Goal: Task Accomplishment & Management: Manage account settings

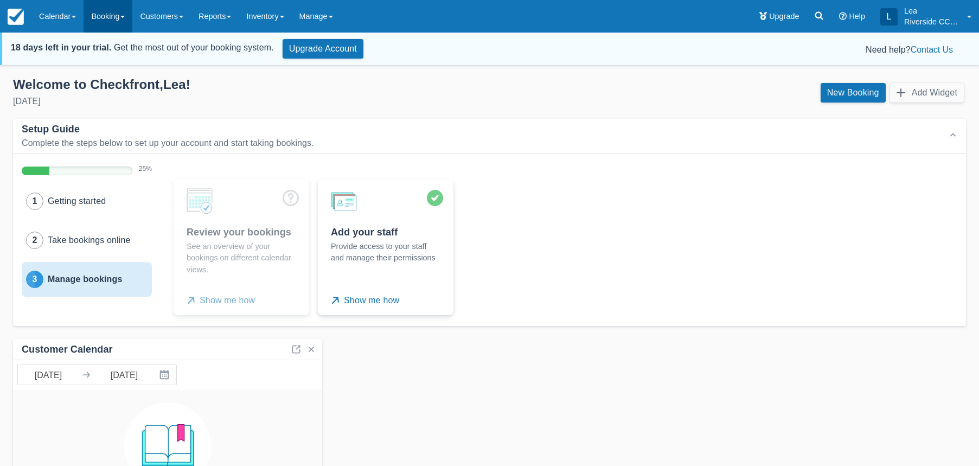
click at [121, 24] on link "Booking" at bounding box center [108, 16] width 49 height 33
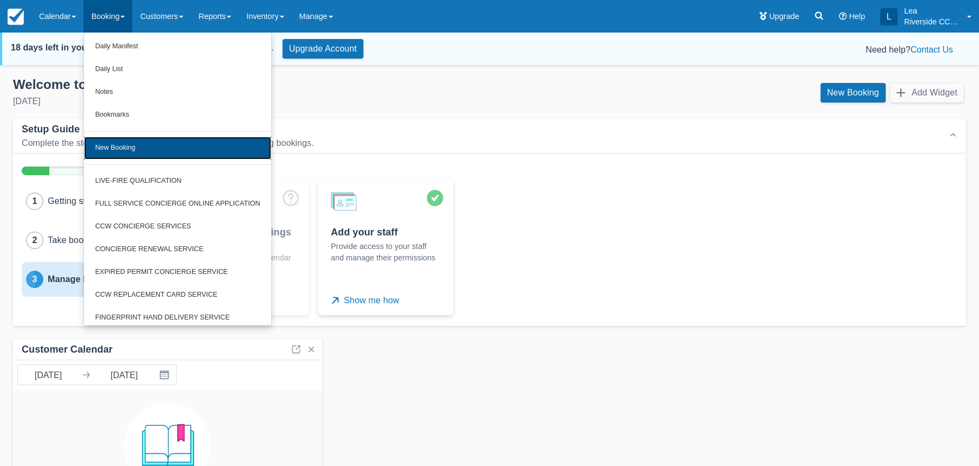
click at [142, 151] on link "New Booking" at bounding box center [177, 148] width 187 height 23
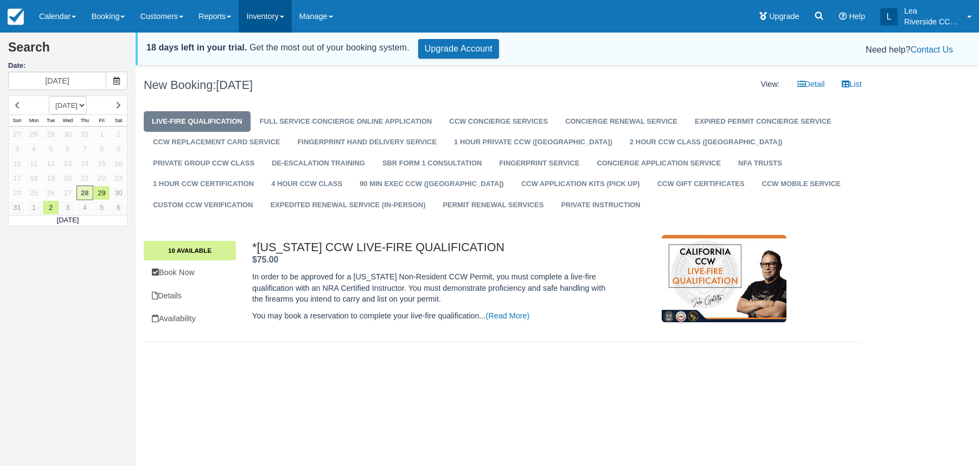
click at [286, 14] on link "Inventory" at bounding box center [265, 16] width 53 height 33
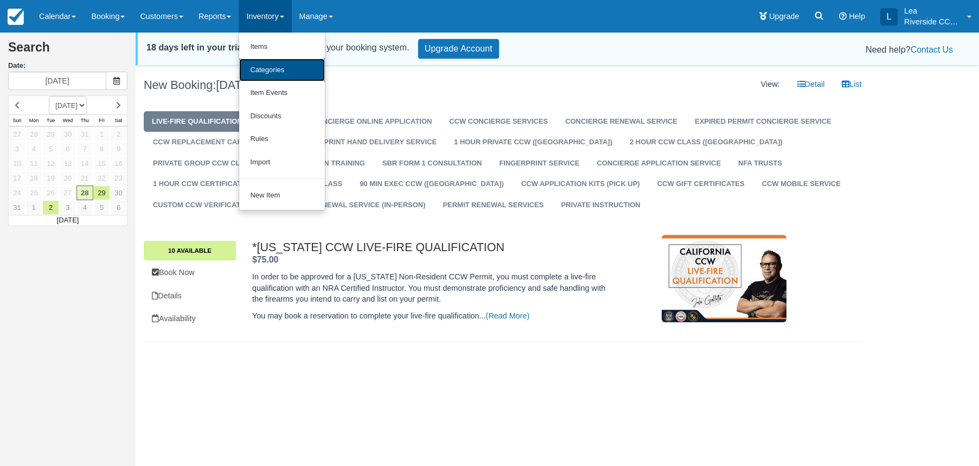
click at [286, 70] on link "Categories" at bounding box center [282, 70] width 86 height 23
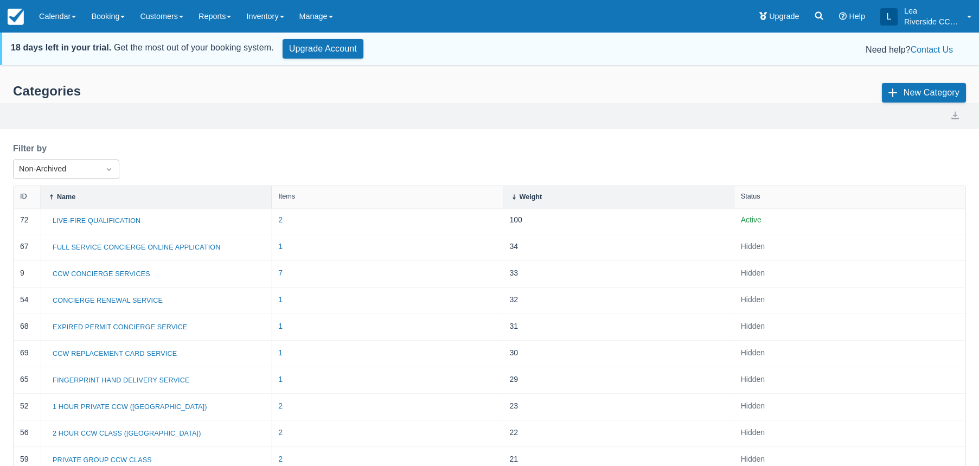
select select "20"
click at [20, 21] on img at bounding box center [16, 17] width 16 height 16
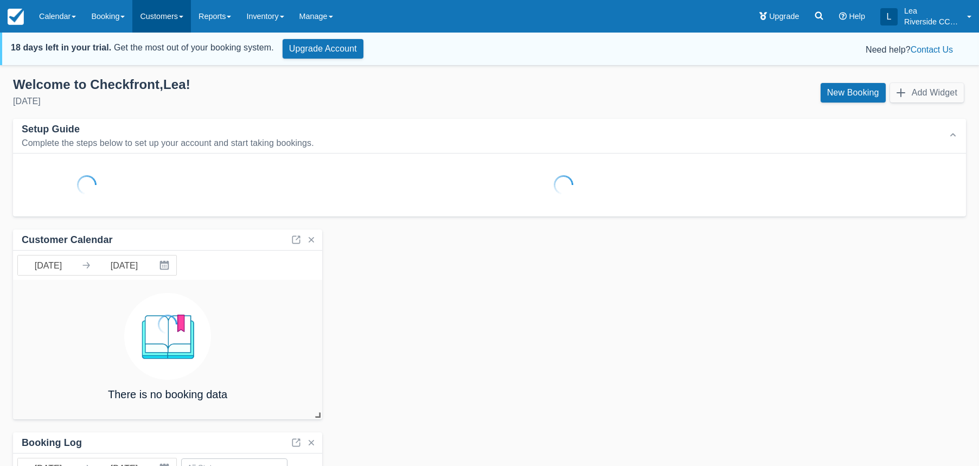
click at [148, 21] on link "Customers" at bounding box center [161, 16] width 59 height 33
click at [156, 79] on link "Customer Booking Page" at bounding box center [181, 79] width 96 height 23
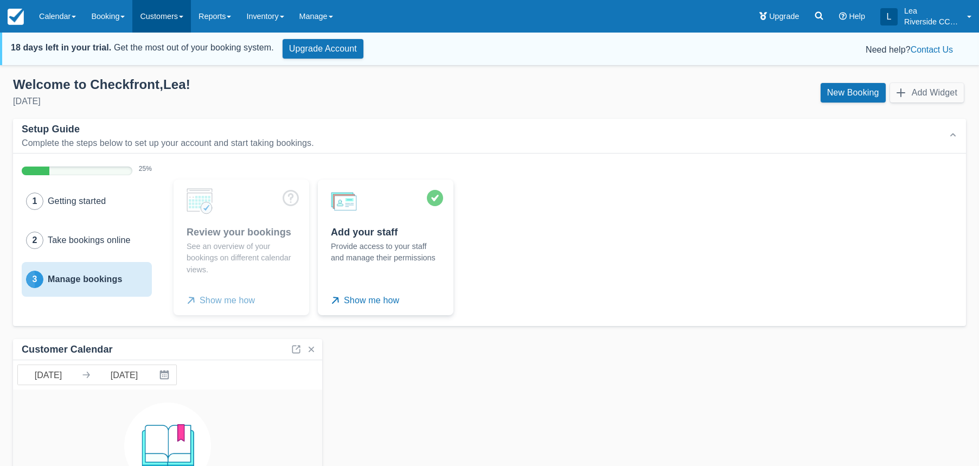
click at [182, 23] on link "Customers" at bounding box center [161, 16] width 59 height 33
click at [196, 85] on link "Customer Booking Page" at bounding box center [181, 79] width 96 height 23
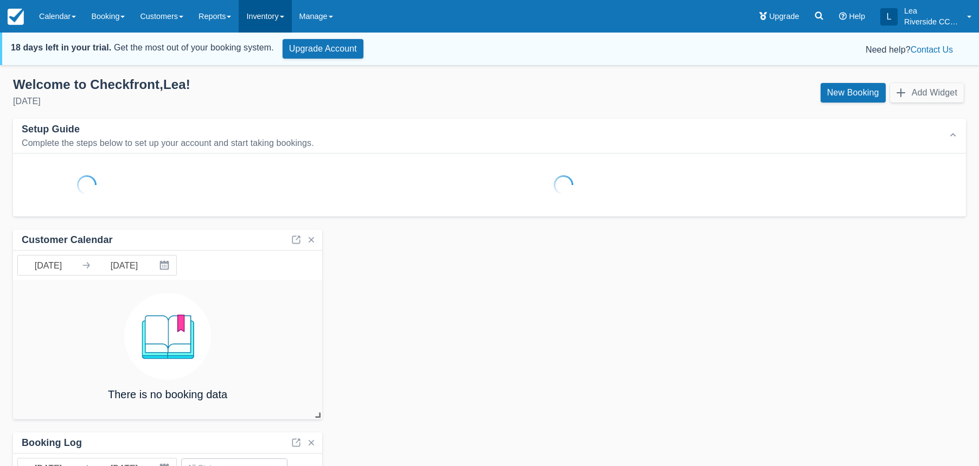
click at [263, 23] on link "Inventory" at bounding box center [265, 16] width 53 height 33
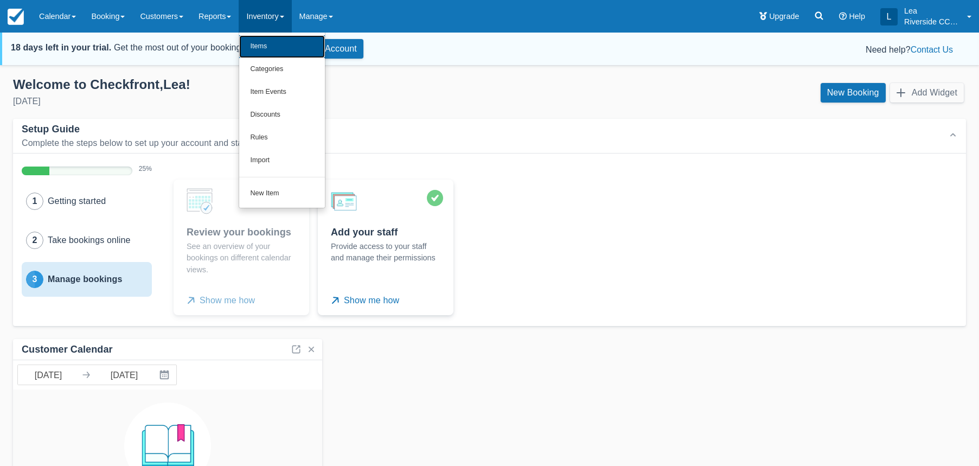
click at [283, 50] on link "Items" at bounding box center [282, 46] width 86 height 23
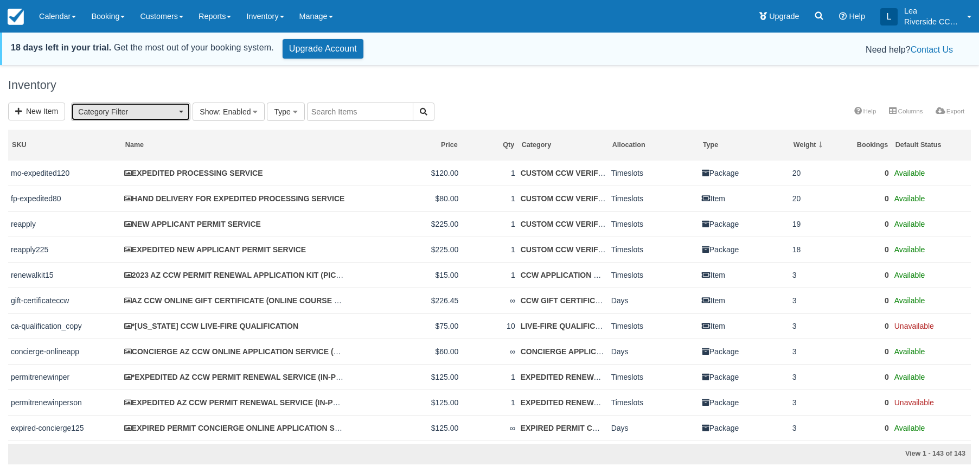
click at [145, 117] on span "Category Filter" at bounding box center [127, 111] width 98 height 11
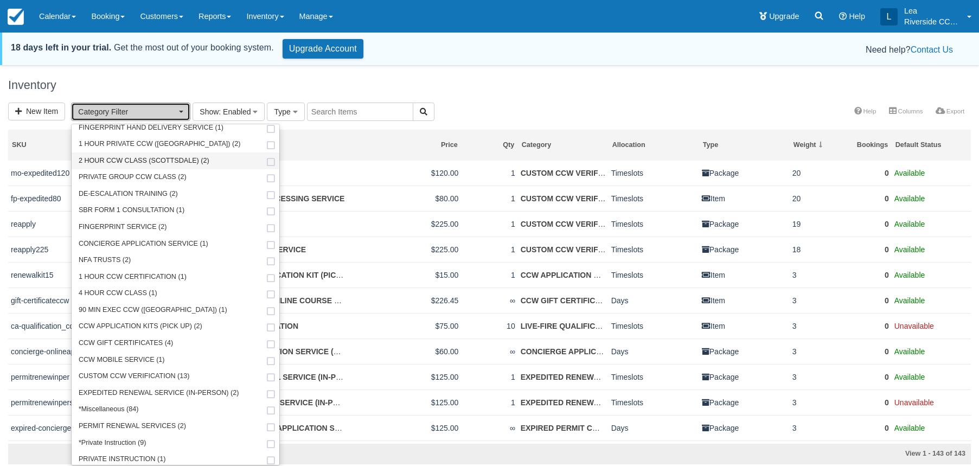
scroll to position [106, 0]
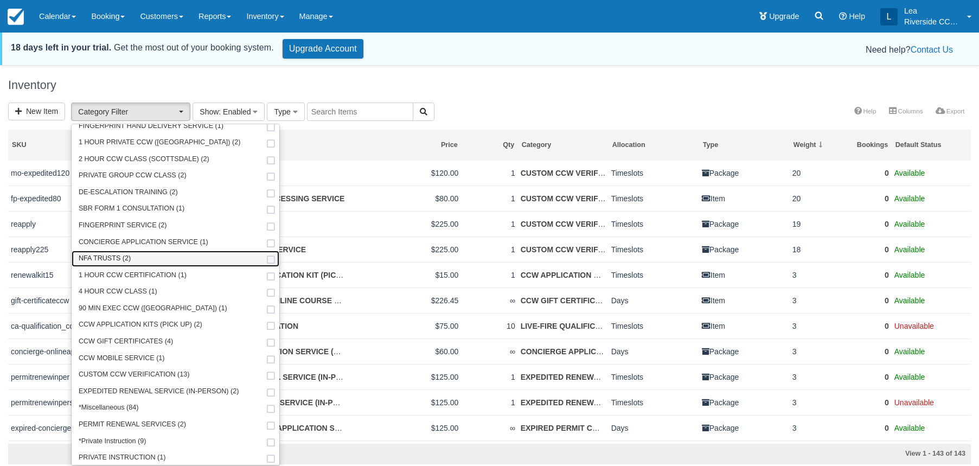
click at [145, 259] on link "NFA TRUSTS (2)" at bounding box center [175, 259] width 207 height 17
select select "49"
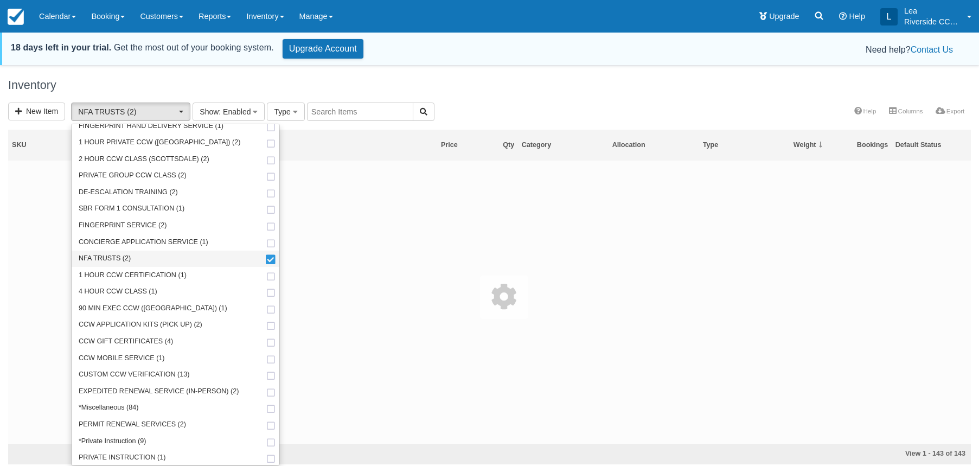
scroll to position [137, 0]
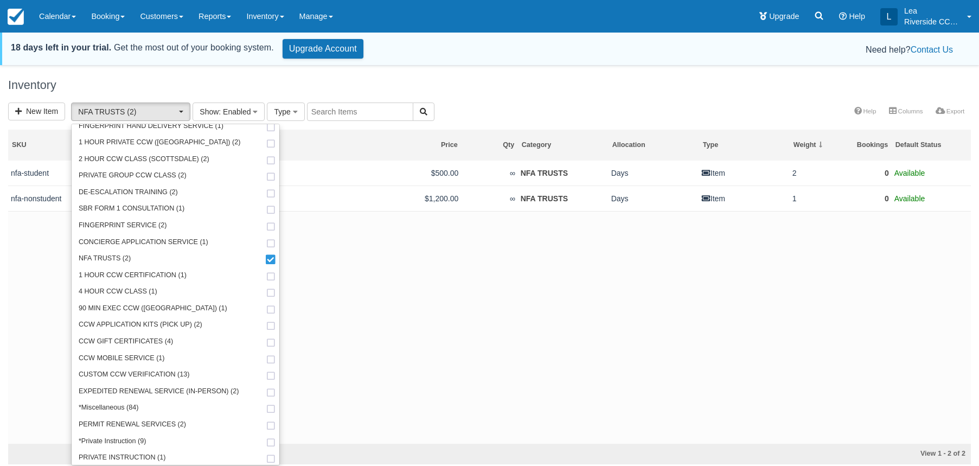
click at [530, 89] on h1 "Inventory" at bounding box center [489, 85] width 963 height 13
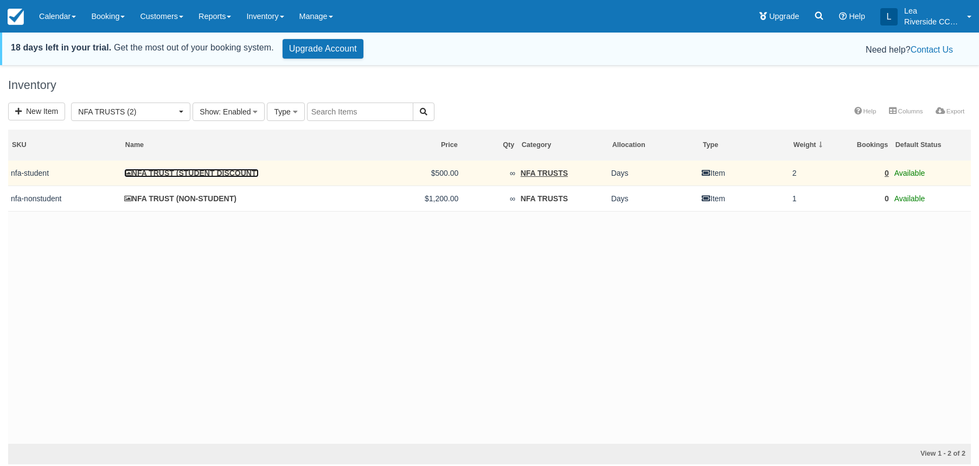
click at [215, 174] on link "NFA TRUST (STUDENT DISCOUNT)" at bounding box center [191, 173] width 134 height 9
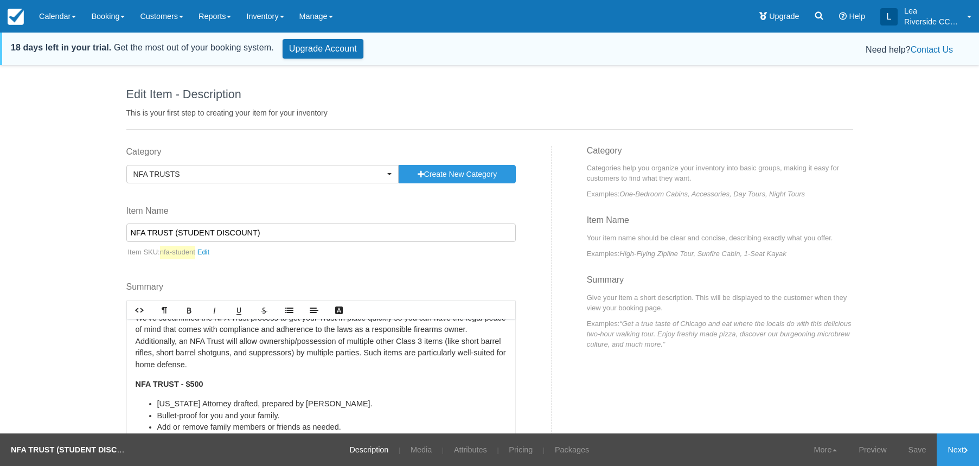
scroll to position [65, 0]
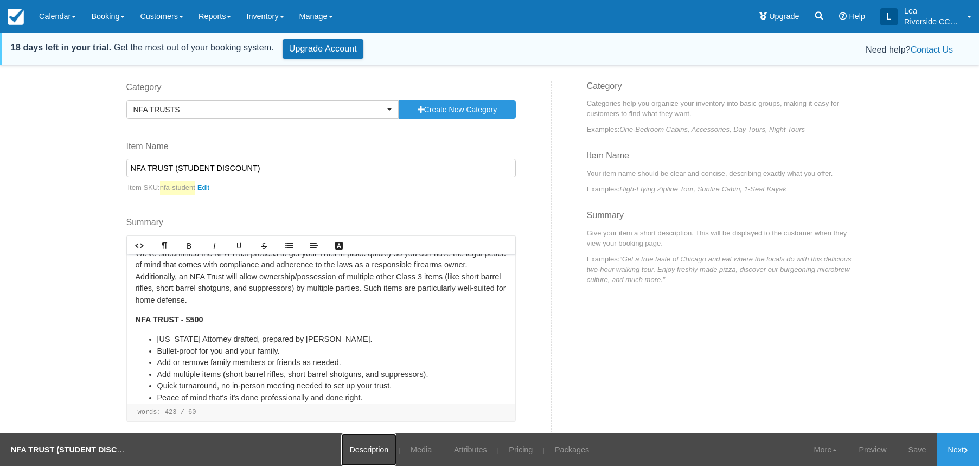
click at [375, 453] on link "Description" at bounding box center [368, 449] width 55 height 33
click at [418, 452] on link "Media" at bounding box center [420, 449] width 37 height 33
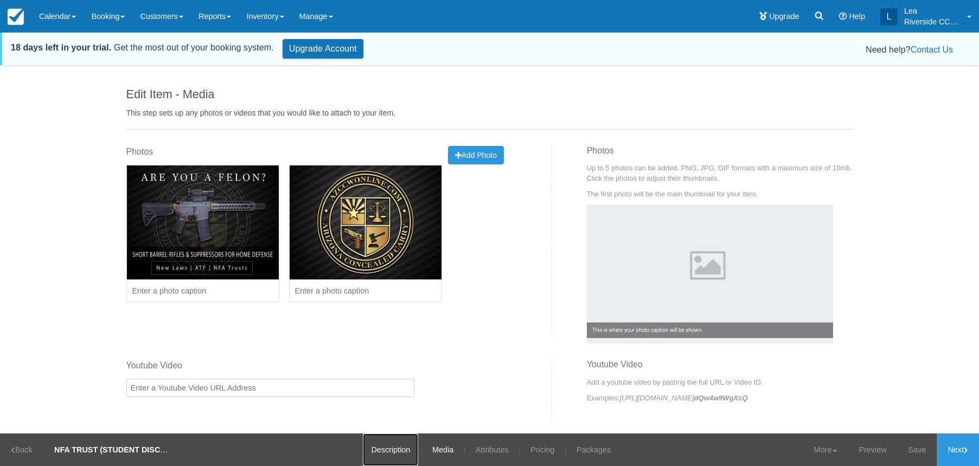
click at [390, 448] on link "Description" at bounding box center [390, 449] width 55 height 33
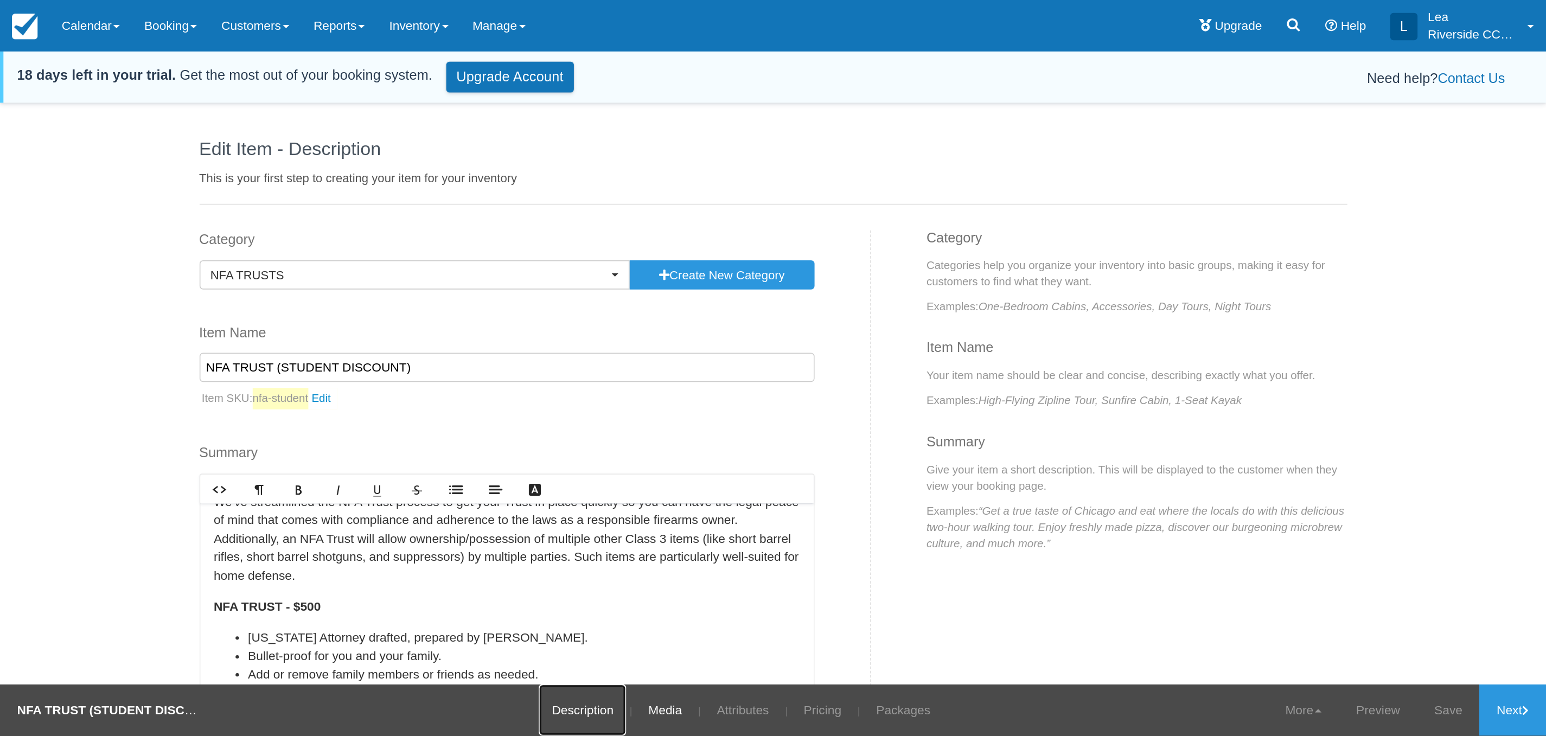
scroll to position [354, 0]
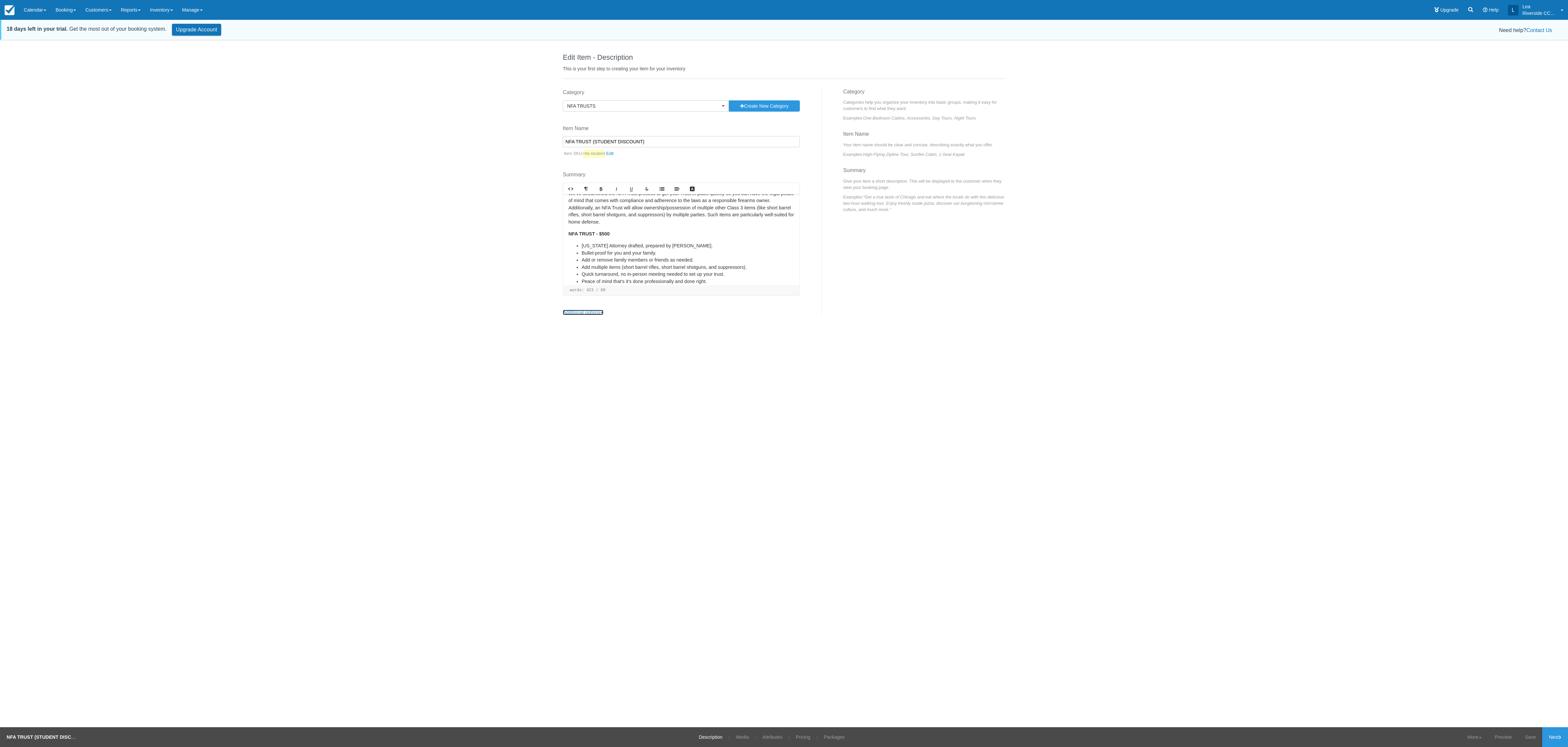
click at [590, 283] on link "Additional options" at bounding box center [583, 312] width 41 height 5
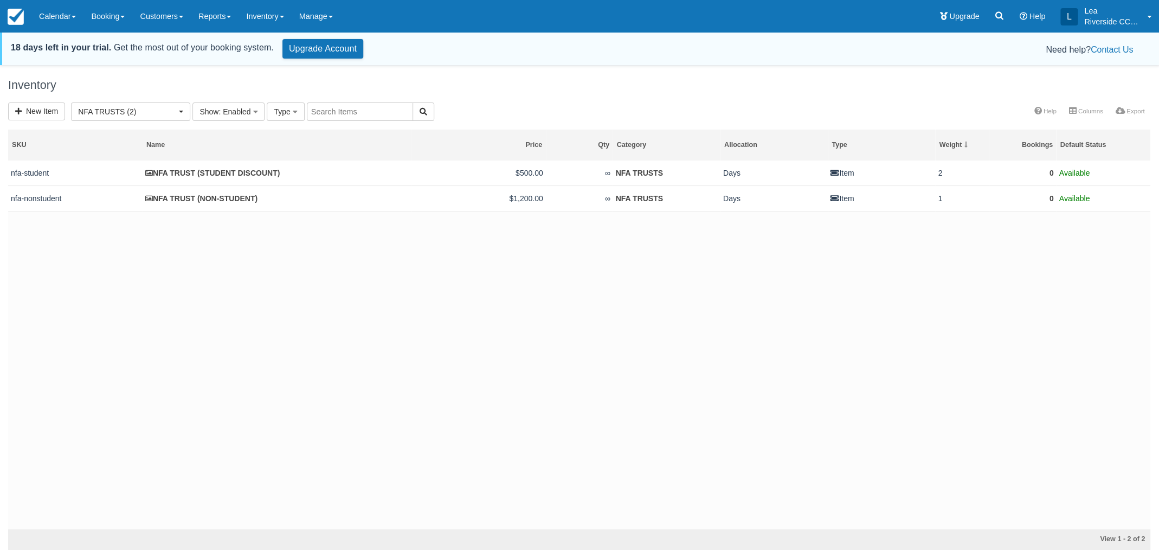
scroll to position [137, 0]
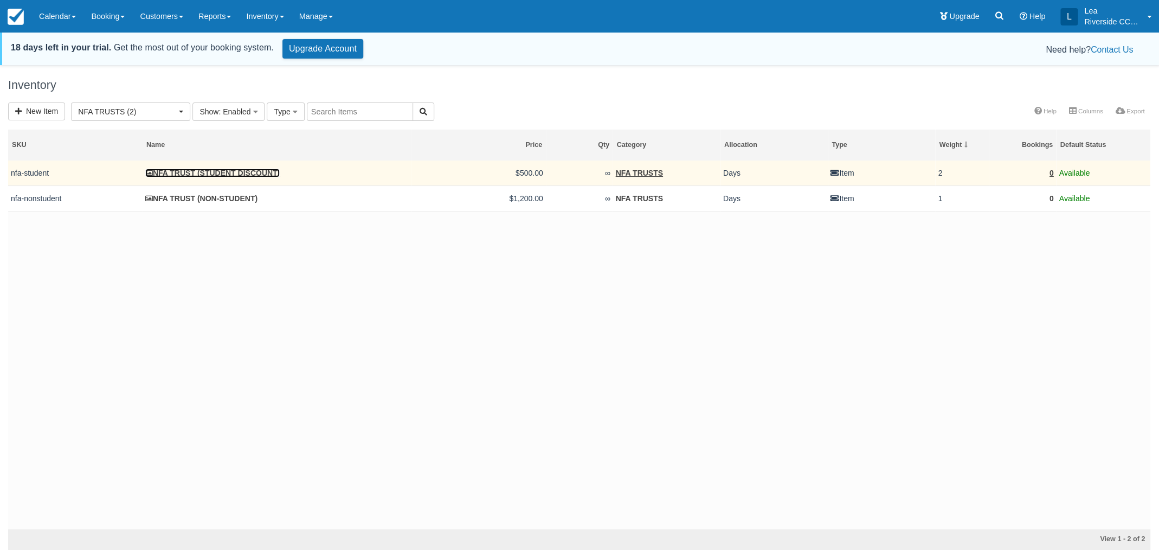
click at [191, 175] on link "NFA TRUST (STUDENT DISCOUNT)" at bounding box center [212, 173] width 134 height 9
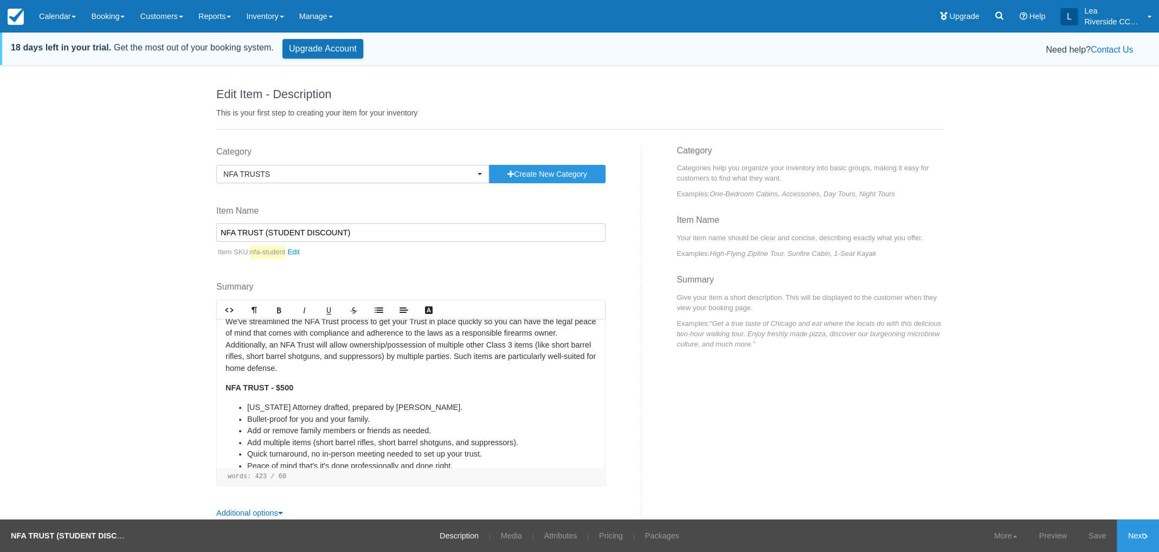
scroll to position [408, 0]
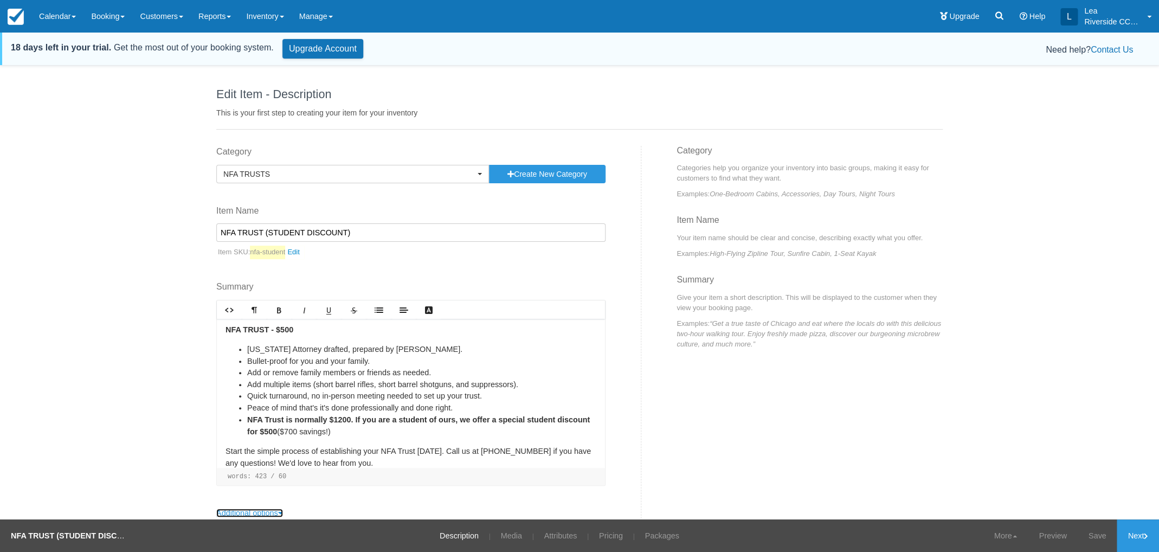
click at [274, 515] on link "Additional options" at bounding box center [249, 513] width 67 height 9
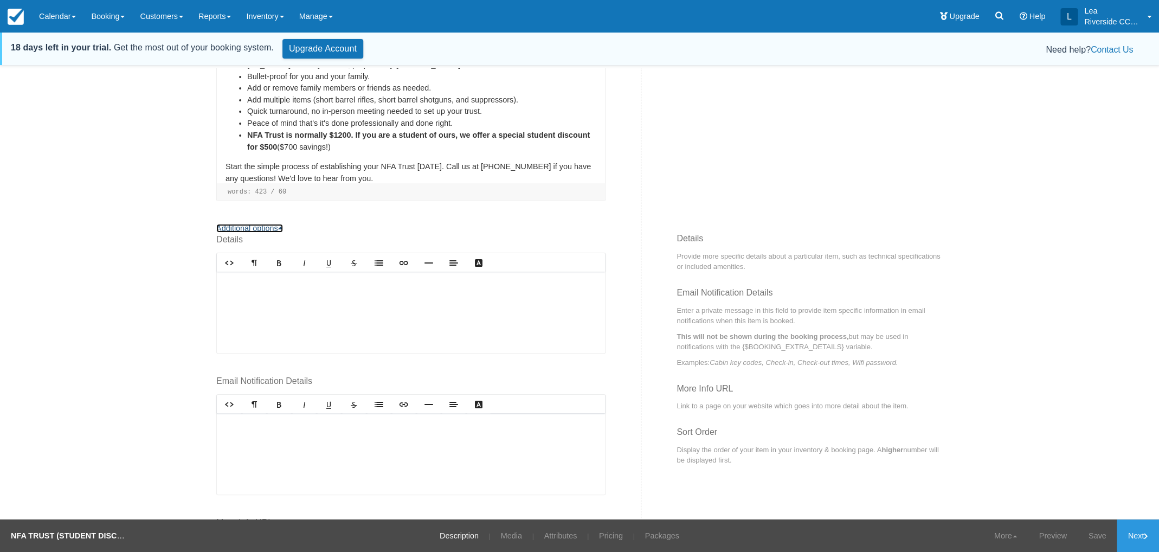
scroll to position [377, 0]
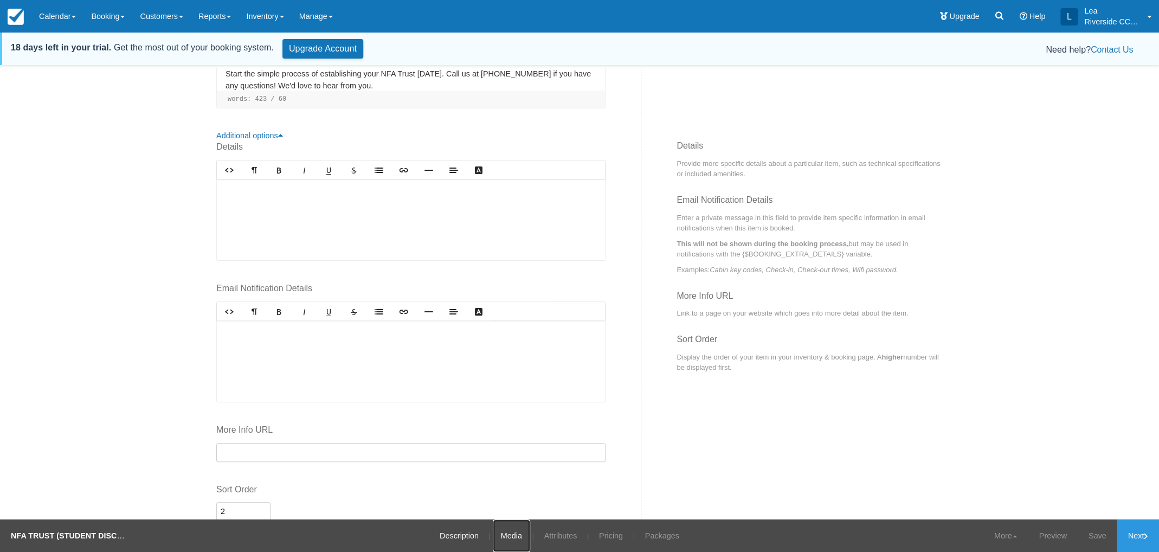
click at [516, 544] on link "Media" at bounding box center [511, 536] width 37 height 33
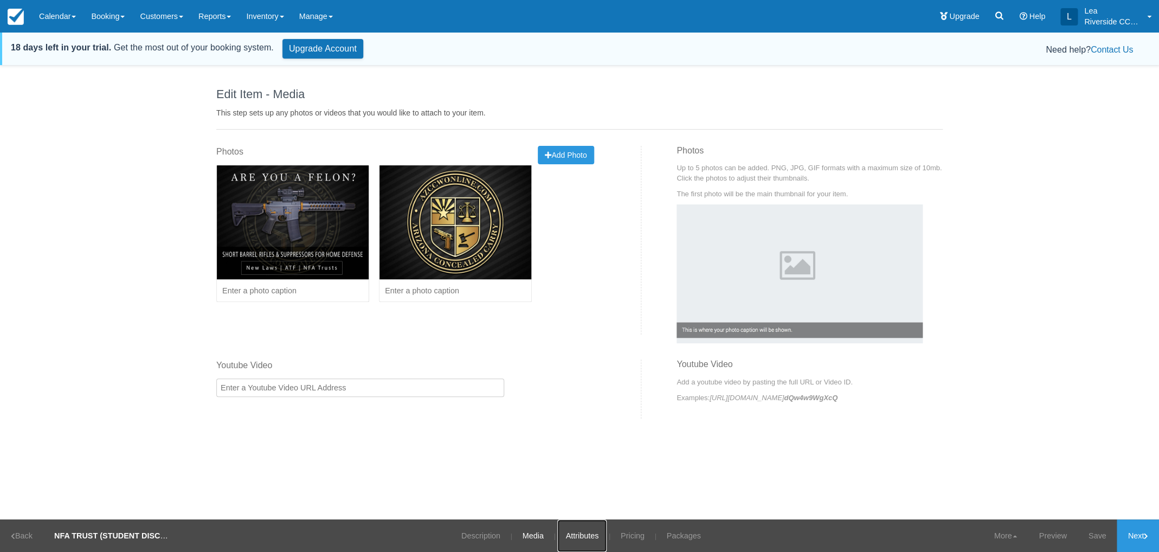
click at [585, 536] on link "Attributes" at bounding box center [582, 536] width 49 height 33
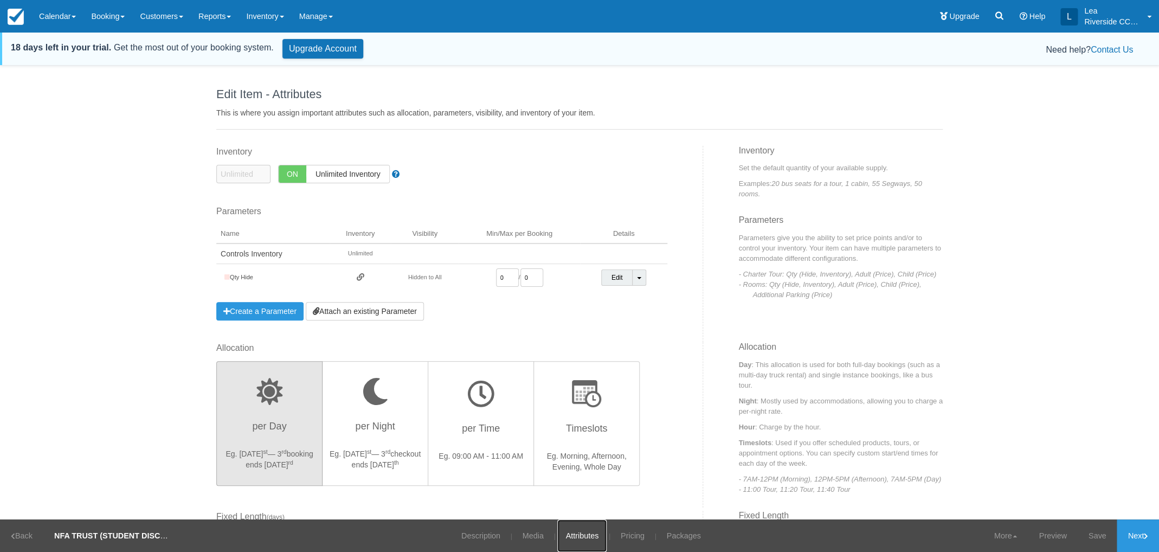
scroll to position [116, 0]
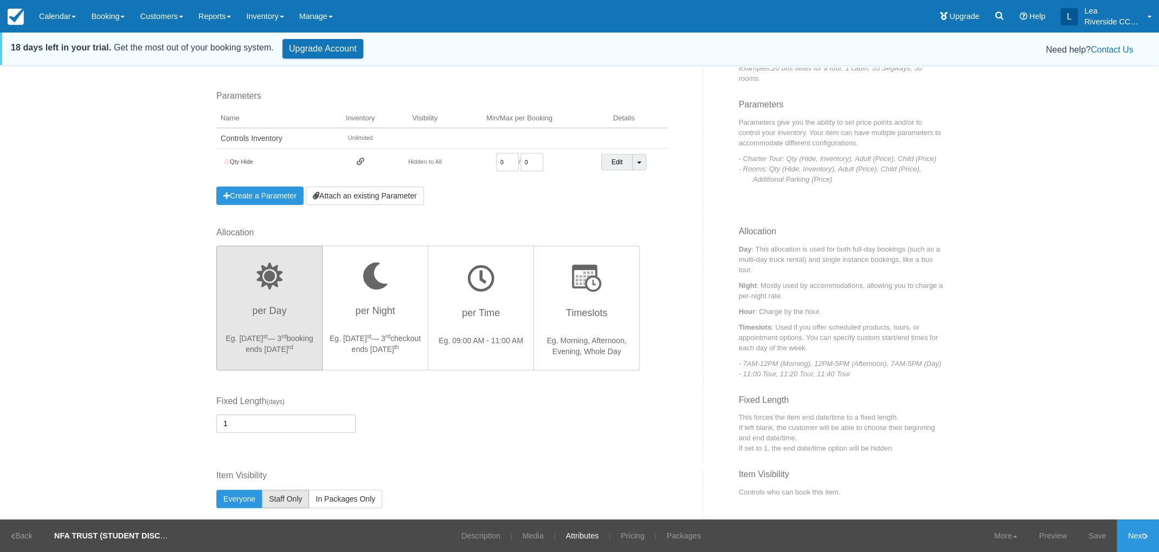
click at [291, 502] on span "Staff Only" at bounding box center [285, 499] width 33 height 9
radio input "true"
click at [1094, 536] on link "Save" at bounding box center [1098, 536] width 40 height 33
click at [1137, 541] on link "Next" at bounding box center [1138, 536] width 42 height 33
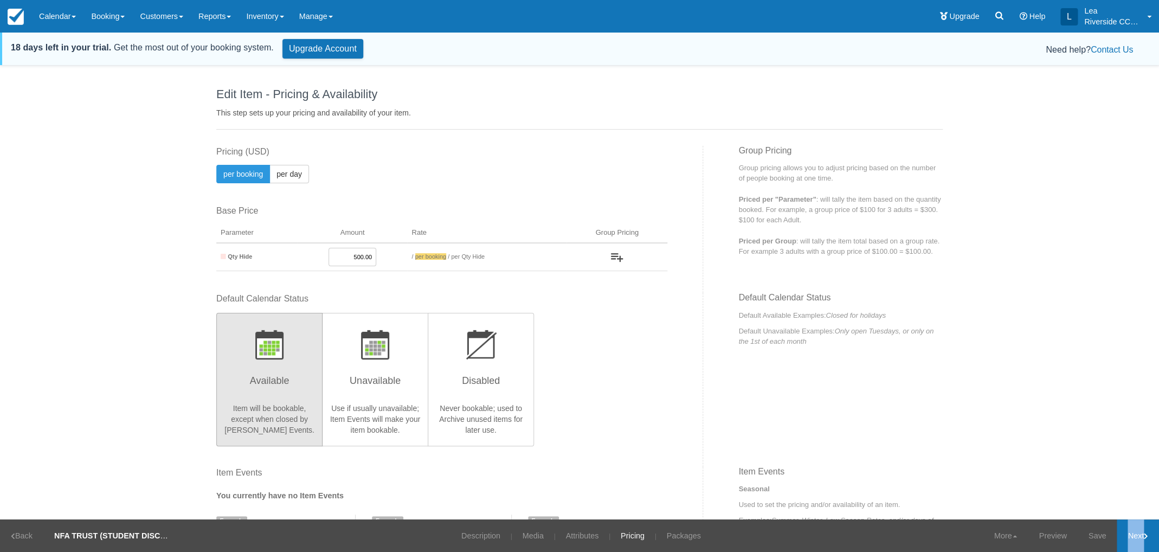
click at [1137, 541] on link "Next" at bounding box center [1138, 536] width 42 height 33
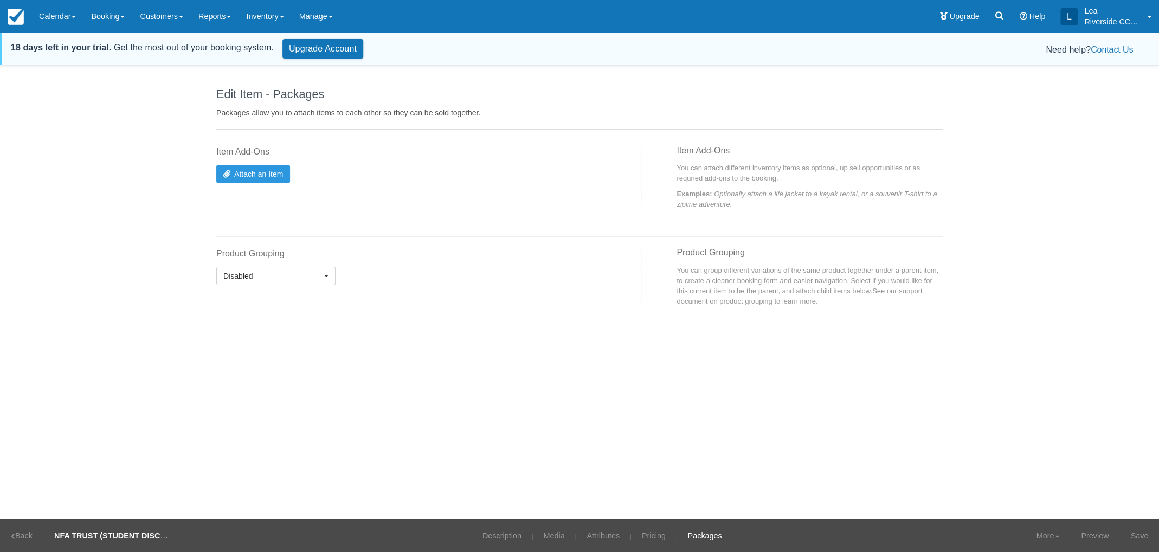
click at [1137, 541] on link "Save" at bounding box center [1140, 536] width 40 height 33
click at [284, 25] on link "Inventory" at bounding box center [265, 16] width 53 height 33
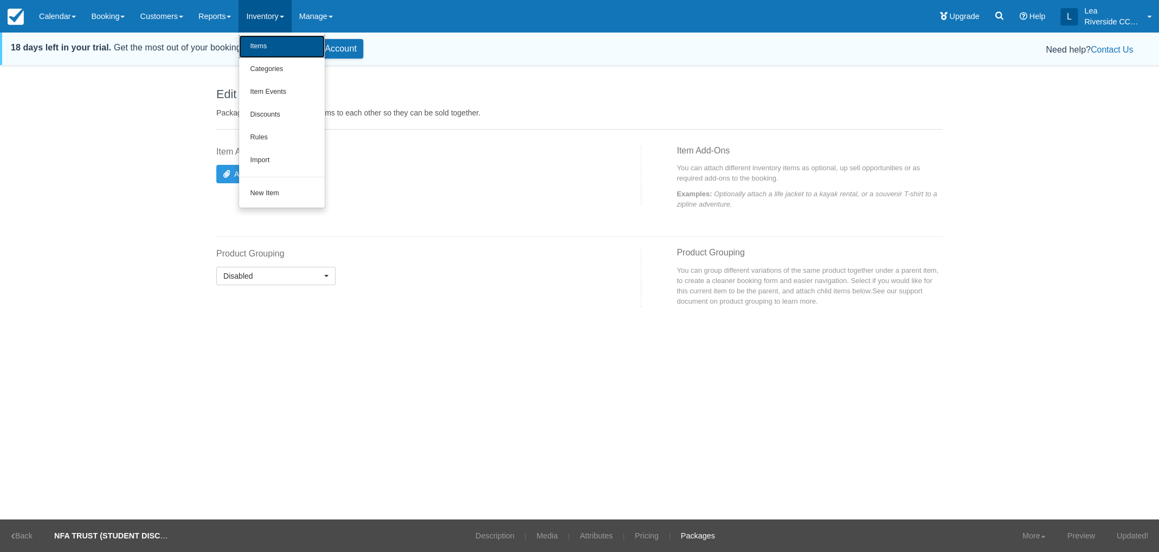
click at [284, 47] on link "Items" at bounding box center [282, 46] width 86 height 23
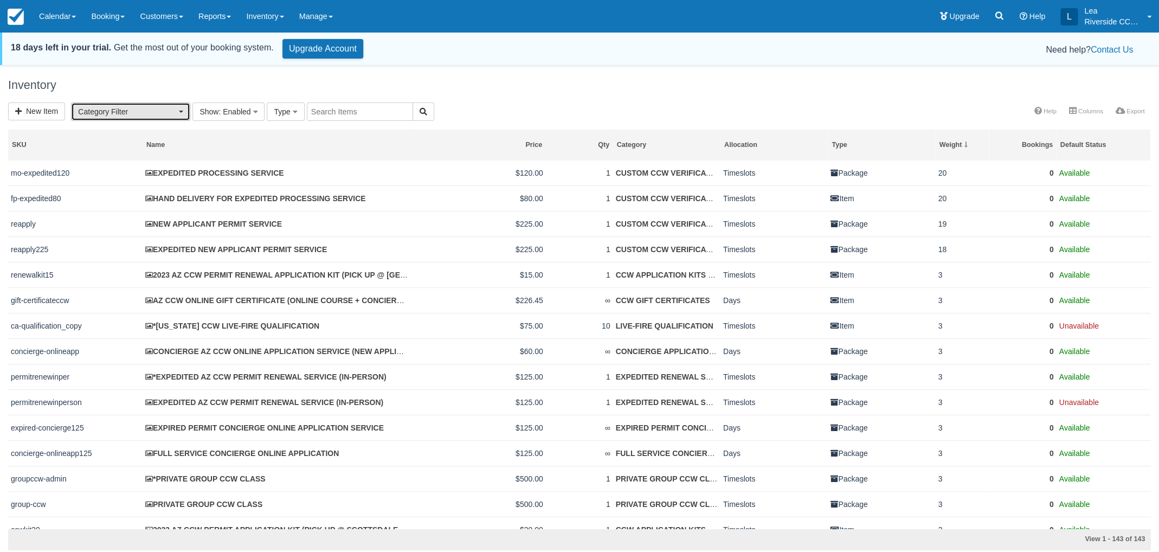
click at [163, 120] on button "Category Filter" at bounding box center [130, 111] width 119 height 18
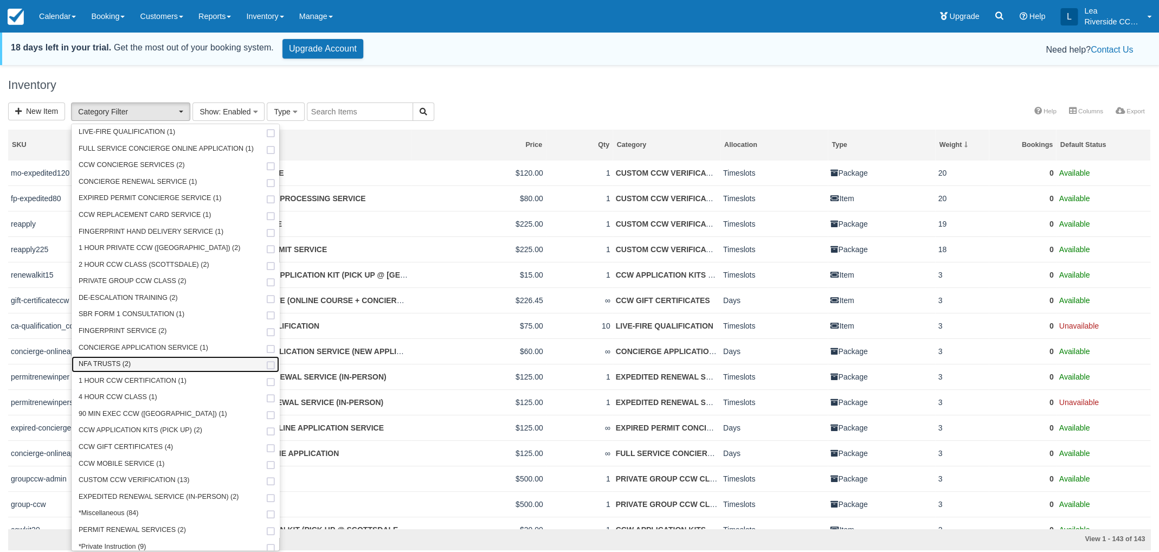
click at [140, 364] on link "NFA TRUSTS (2)" at bounding box center [175, 364] width 207 height 17
select select "49"
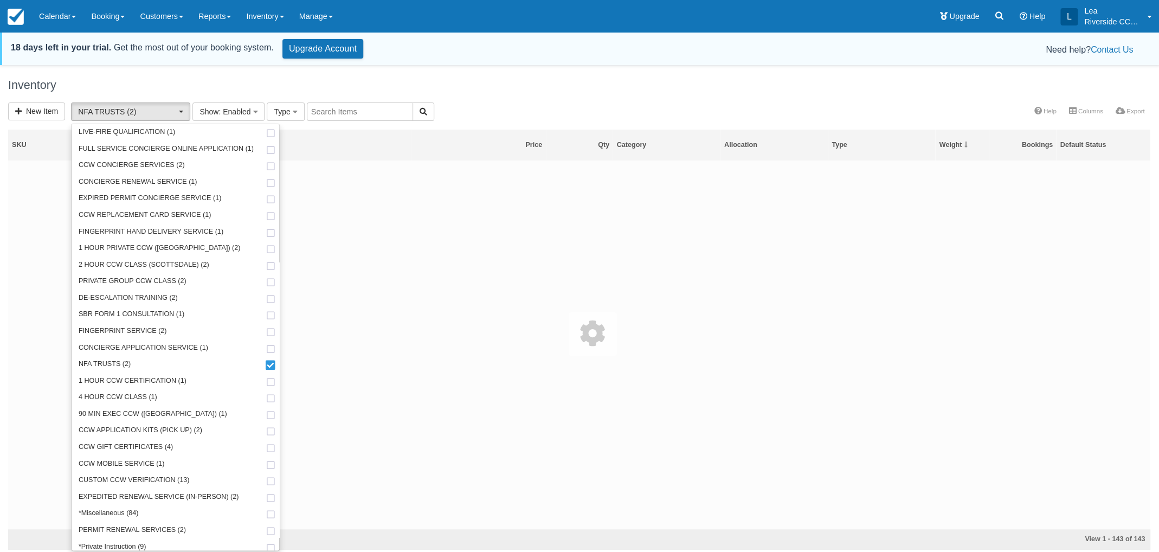
scroll to position [135, 0]
click at [417, 247] on div "nfa-student NFA TRUST (STUDENT DISCOUNT) $500.00 ∞ NFA TRUSTS Days Item 2 0 Ava…" at bounding box center [579, 345] width 1143 height 369
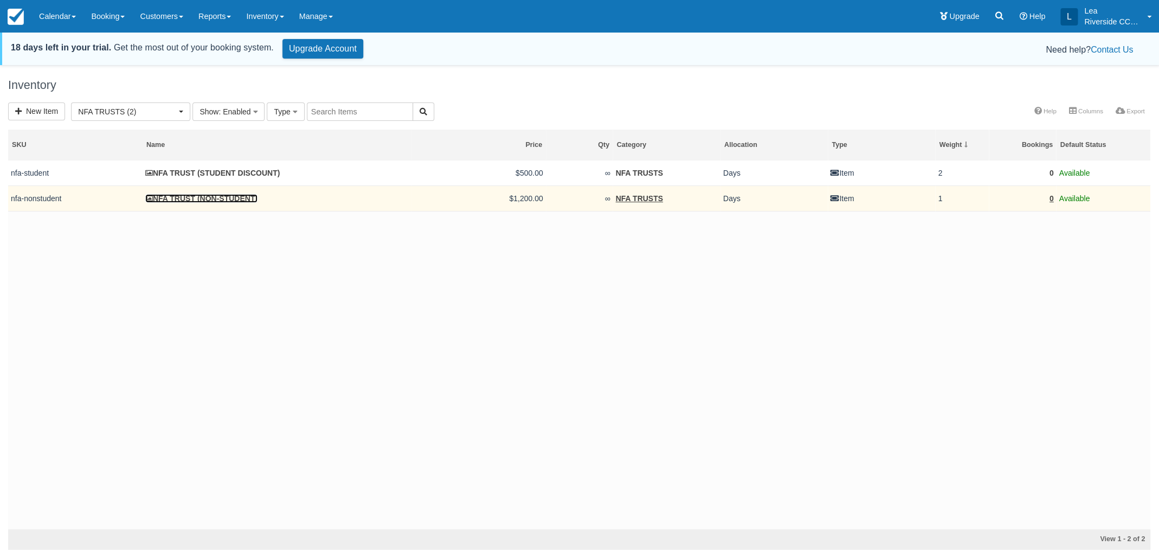
click at [225, 200] on link "NFA TRUST (NON-STUDENT)" at bounding box center [201, 198] width 112 height 9
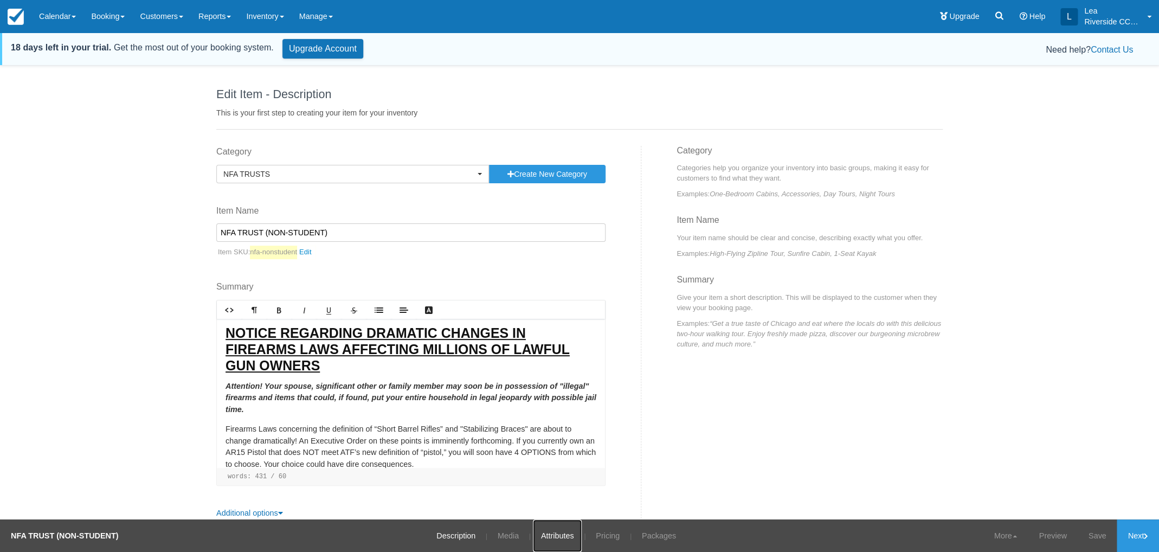
click at [553, 539] on link "Attributes" at bounding box center [557, 536] width 49 height 33
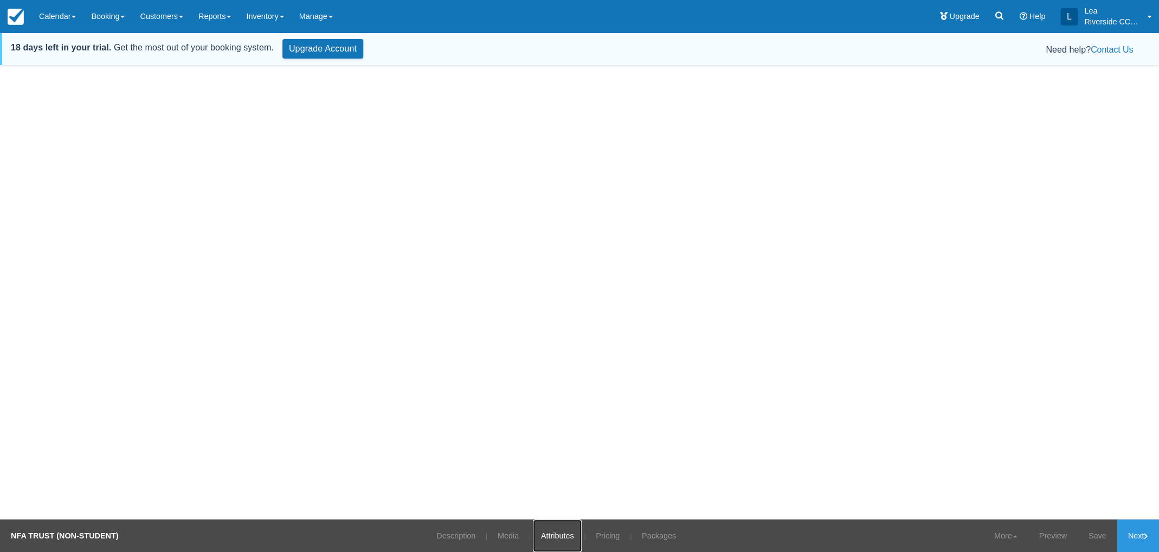
scroll to position [116, 0]
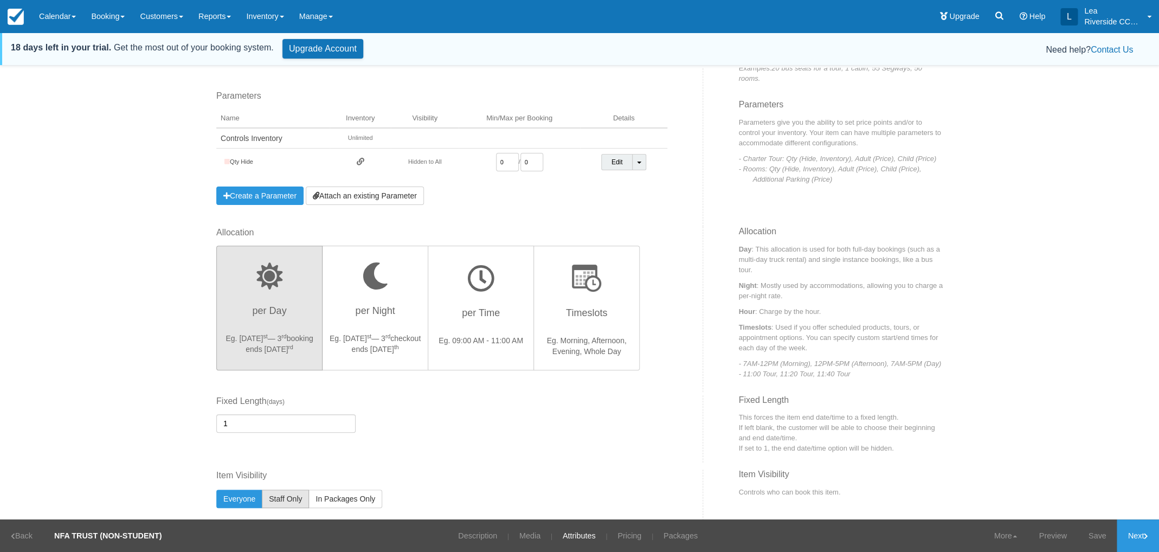
click at [292, 497] on span "Staff Only" at bounding box center [285, 499] width 33 height 9
radio input "true"
click at [1092, 538] on link "Save" at bounding box center [1098, 536] width 40 height 33
click at [1143, 538] on link "Next" at bounding box center [1138, 536] width 42 height 33
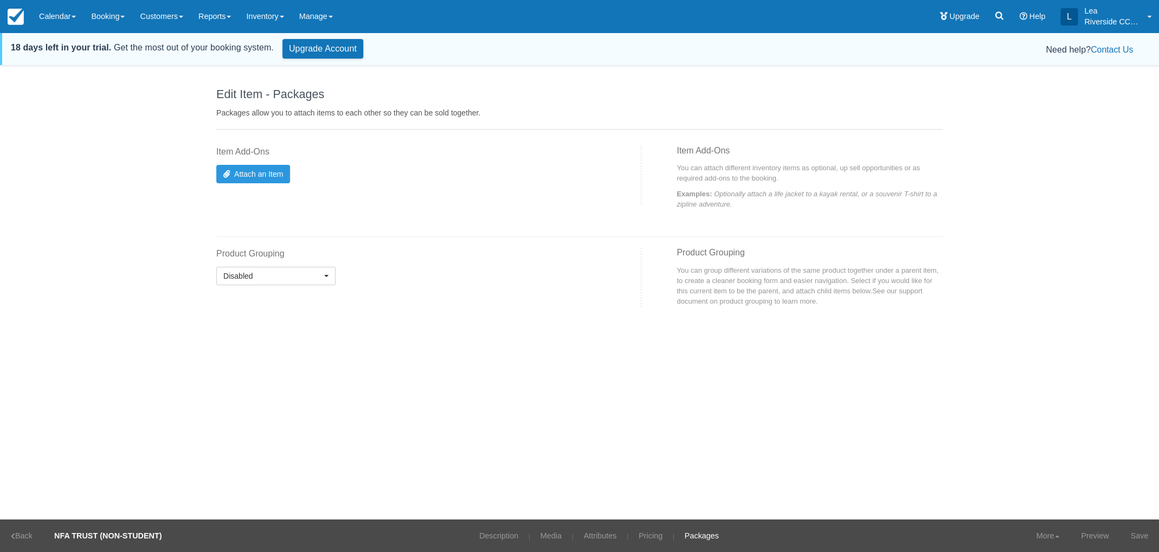
click at [1143, 538] on link "Save" at bounding box center [1140, 536] width 40 height 33
click at [185, 23] on link "Customers" at bounding box center [161, 16] width 59 height 33
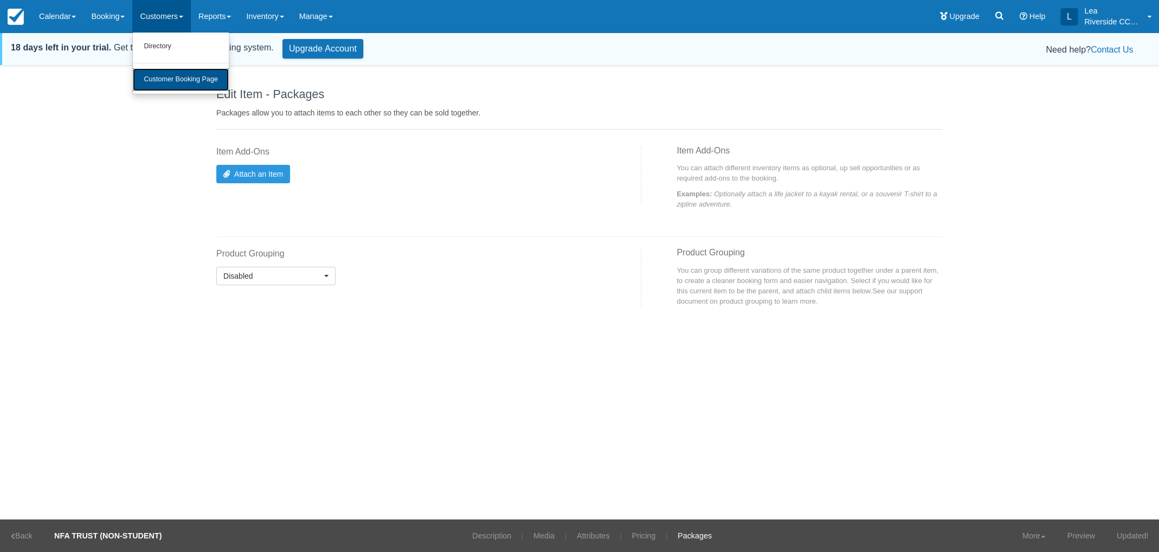
click at [193, 82] on link "Customer Booking Page" at bounding box center [181, 79] width 96 height 23
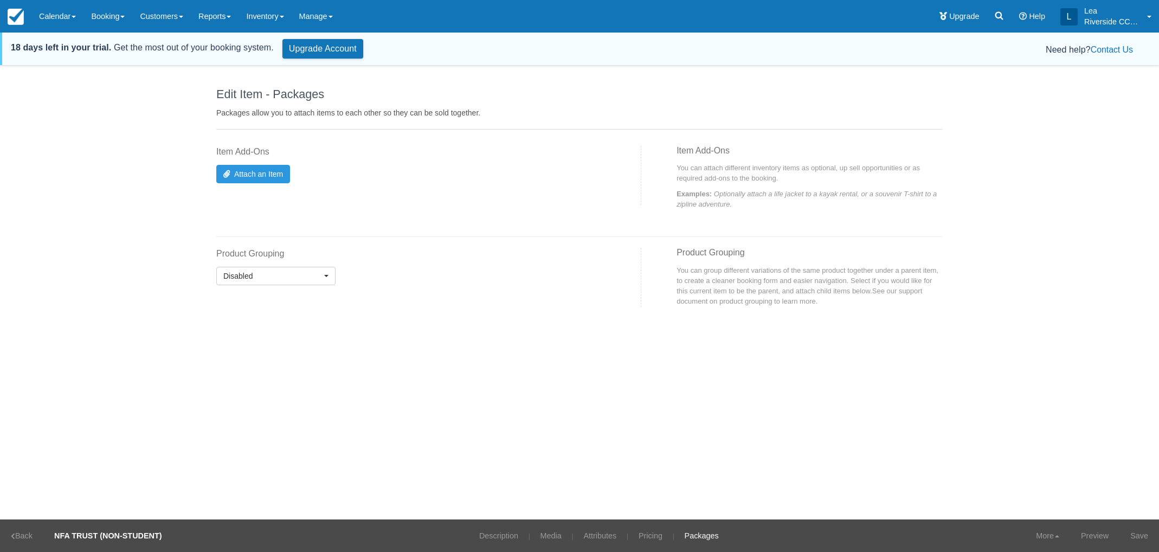
select select
click at [274, 27] on link "Inventory" at bounding box center [265, 16] width 53 height 33
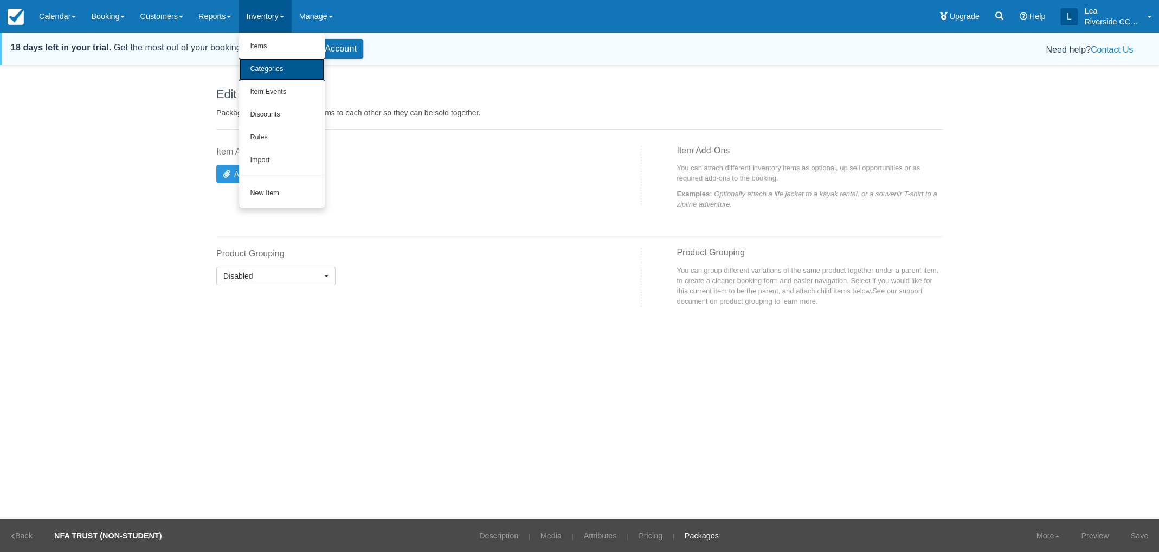
click at [274, 62] on link "Categories" at bounding box center [282, 69] width 86 height 23
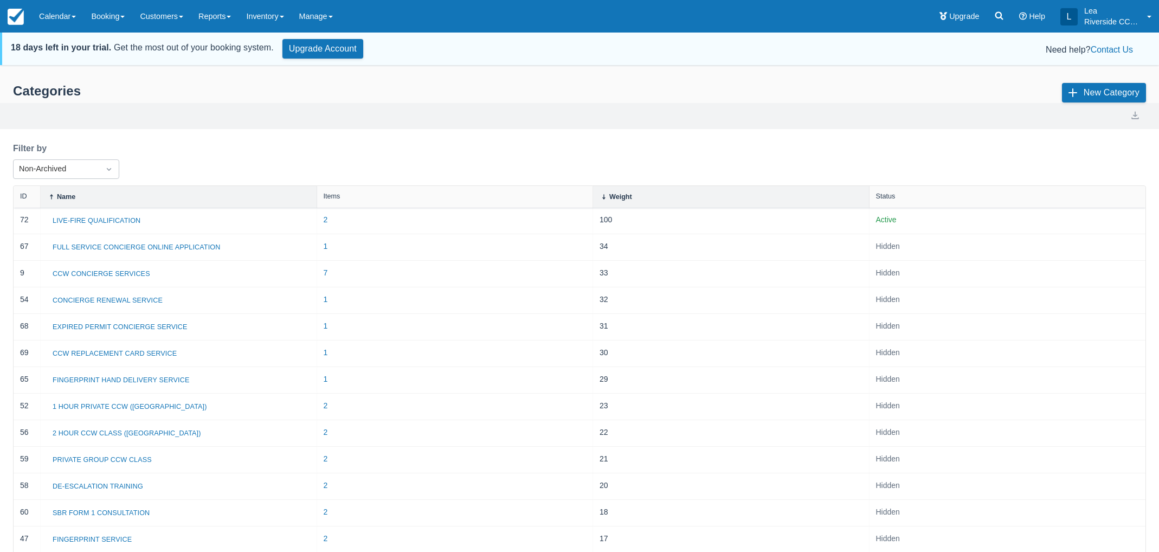
select select "20"
click at [278, 25] on link "Inventory" at bounding box center [265, 16] width 53 height 33
click at [278, 43] on link "Items" at bounding box center [282, 46] width 86 height 23
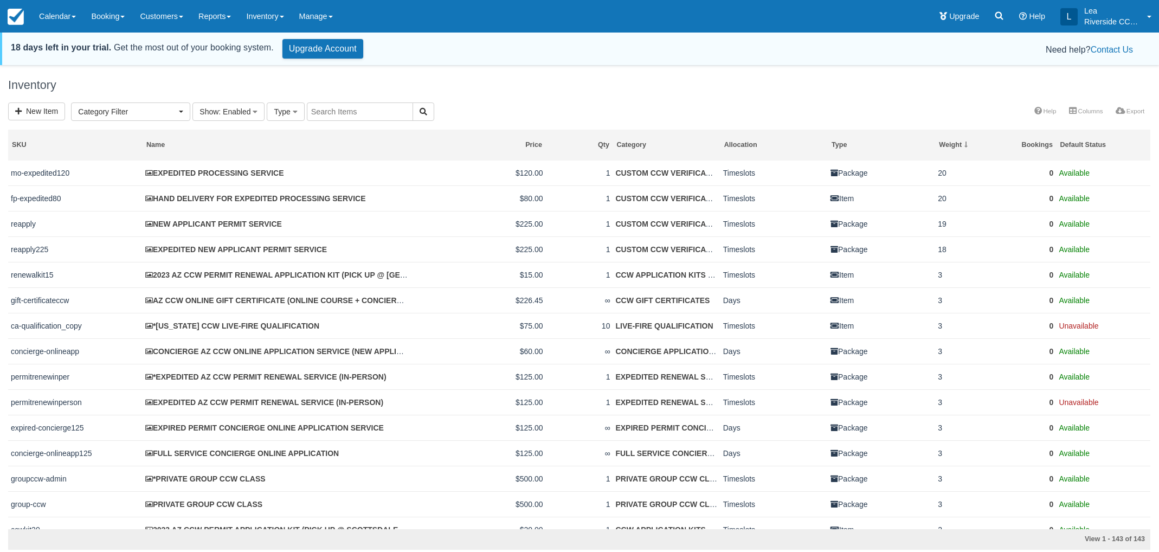
select select
click at [121, 117] on span "Category Filter" at bounding box center [127, 111] width 98 height 11
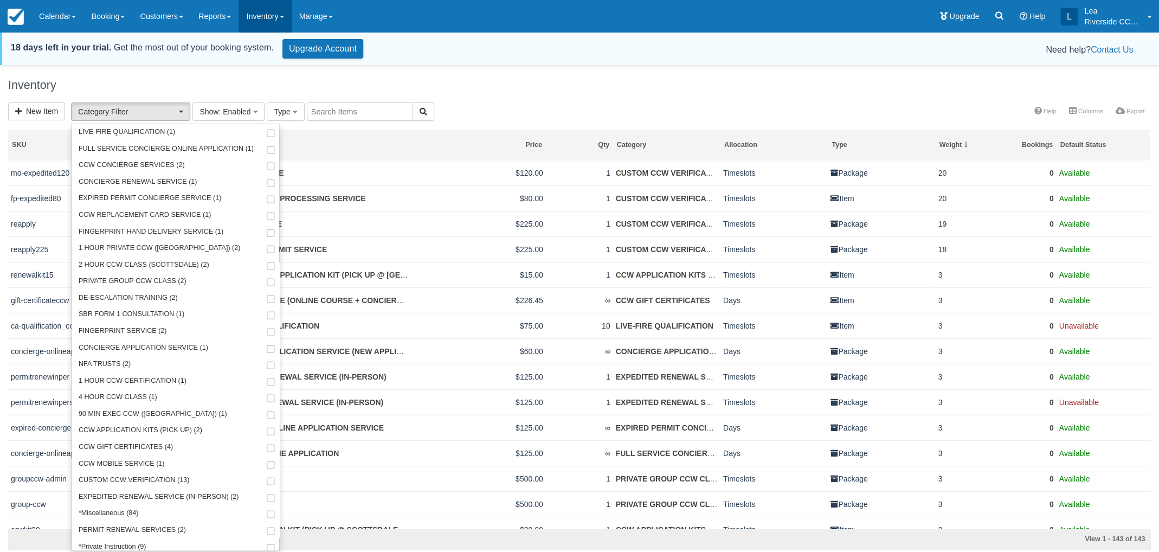
click at [291, 16] on link "Inventory" at bounding box center [265, 16] width 53 height 33
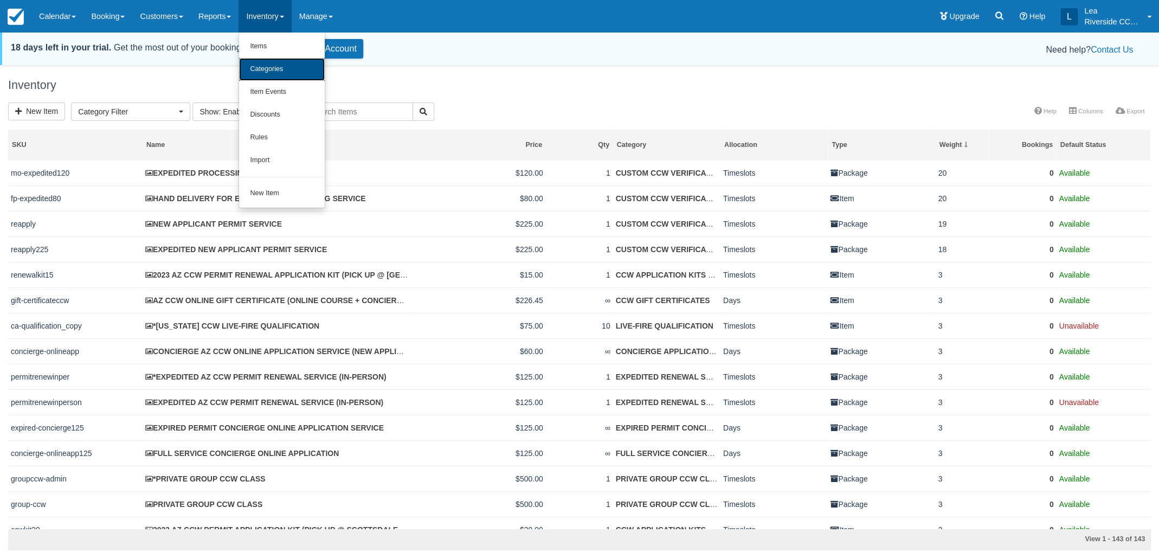
click at [285, 65] on link "Categories" at bounding box center [282, 69] width 86 height 23
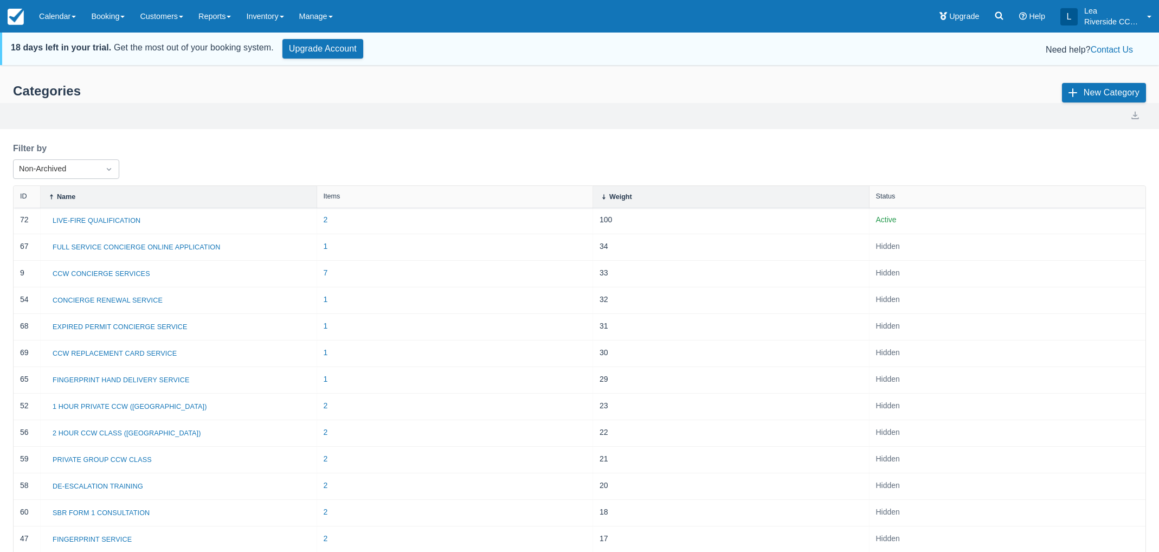
select select "20"
click at [886, 197] on icon at bounding box center [881, 201] width 11 height 11
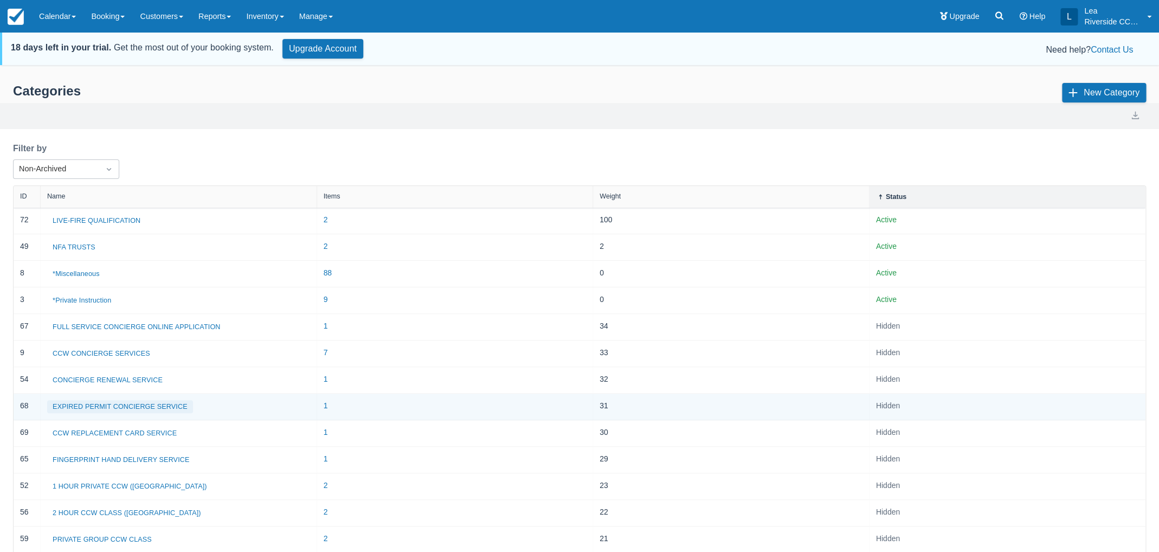
scroll to position [209, 0]
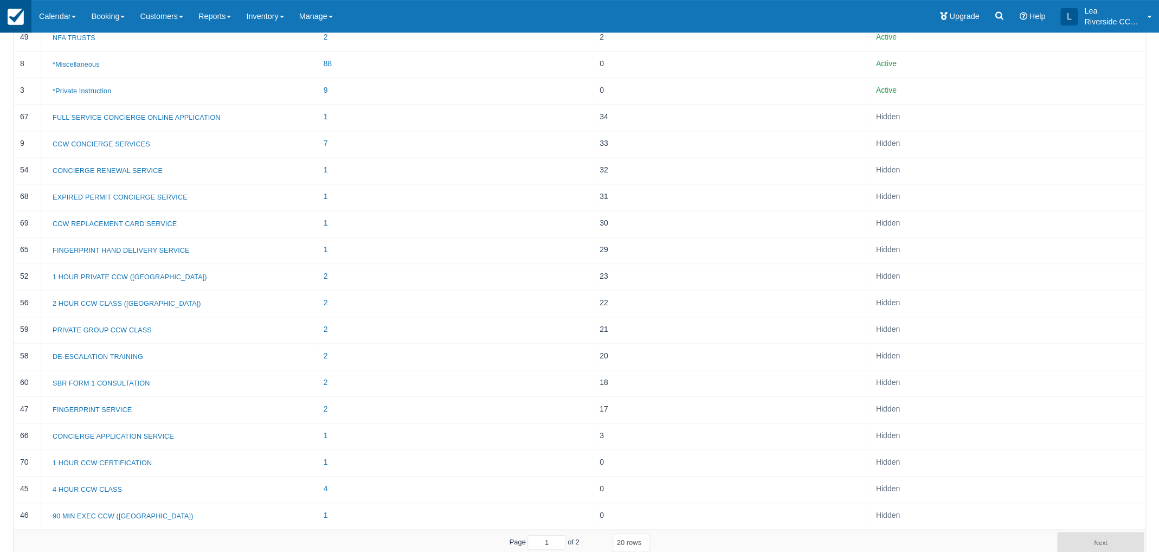
click at [25, 25] on link at bounding box center [15, 16] width 31 height 33
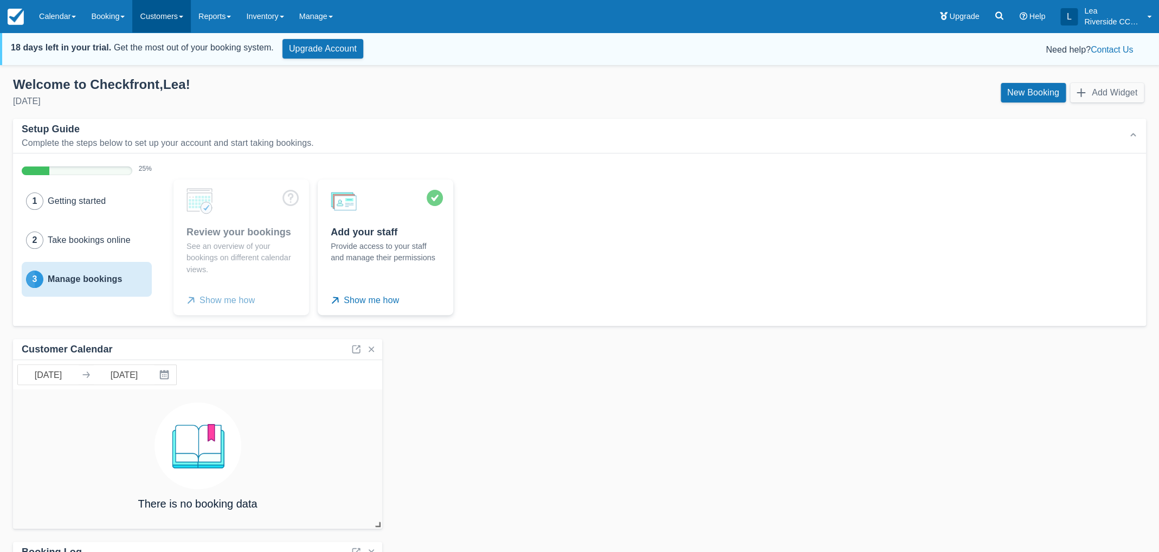
click at [158, 24] on link "Customers" at bounding box center [161, 16] width 59 height 33
click at [171, 80] on link "Customer Booking Page" at bounding box center [181, 79] width 96 height 23
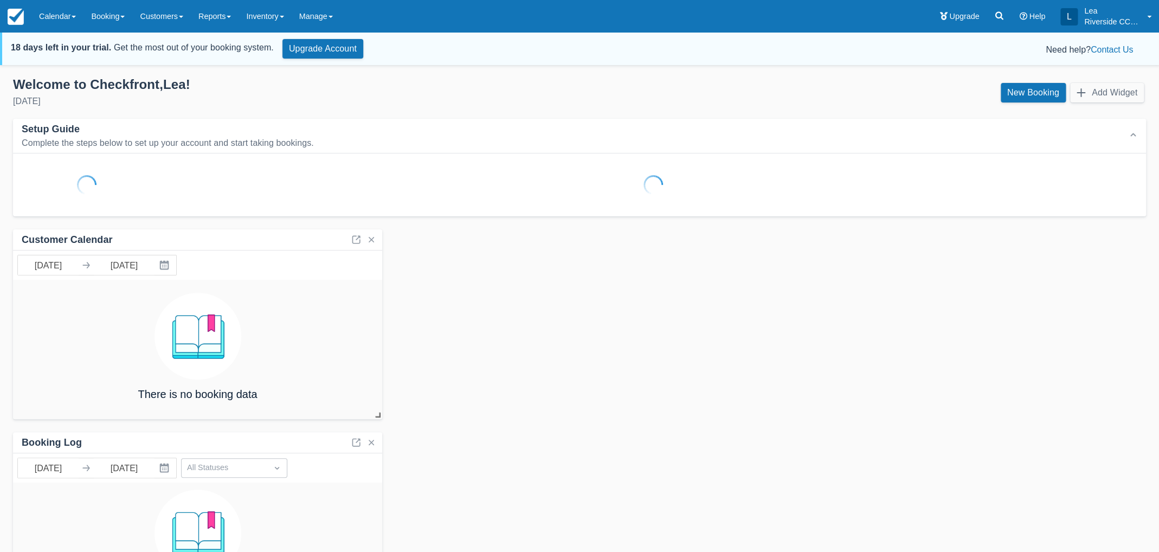
drag, startPoint x: 175, startPoint y: 12, endPoint x: 175, endPoint y: 34, distance: 21.2
click at [175, 12] on link "Customers" at bounding box center [161, 16] width 59 height 33
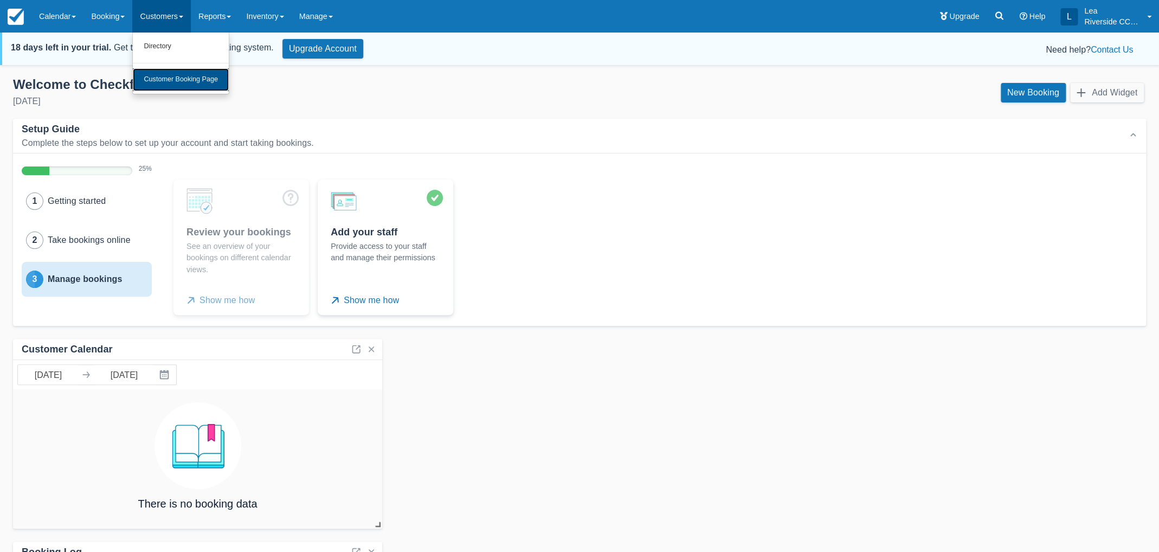
click at [180, 81] on link "Customer Booking Page" at bounding box center [181, 79] width 96 height 23
